Goal: Transaction & Acquisition: Purchase product/service

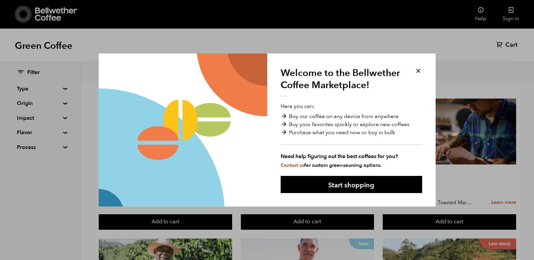
click at [419, 71] on button at bounding box center [418, 71] width 8 height 8
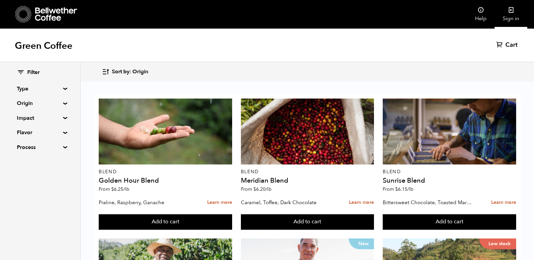
click at [509, 16] on link "Sign in" at bounding box center [511, 14] width 33 height 29
click at [118, 71] on span "Sort by: Origin" at bounding box center [130, 71] width 36 height 7
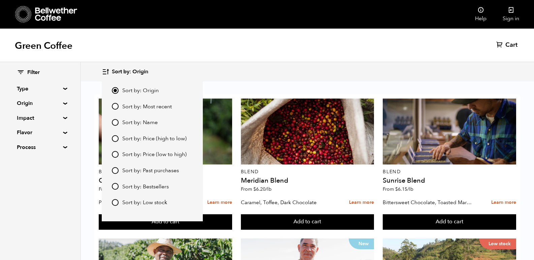
click at [143, 155] on span "Sort by: Price (low to high)" at bounding box center [154, 154] width 64 height 7
click at [119, 155] on input "Sort by: Price (low to high)" at bounding box center [115, 154] width 7 height 7
radio input "true"
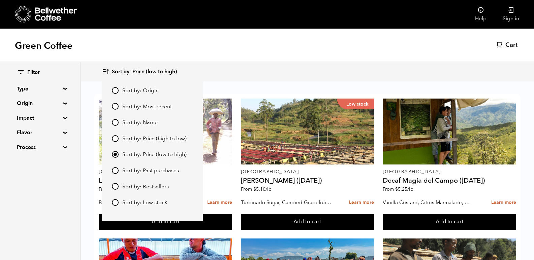
click at [249, 72] on div "Sort by: Price (low to high) Sort by: Origin Sort by: Most recent Sort by: Name…" at bounding box center [307, 72] width 411 height 16
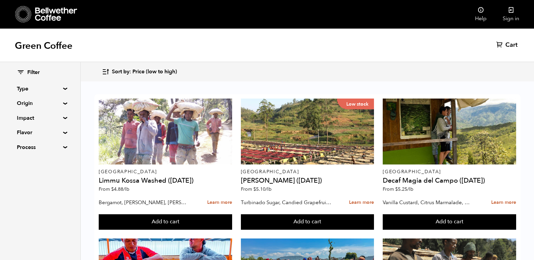
scroll to position [505, 0]
